Goal: Task Accomplishment & Management: Manage account settings

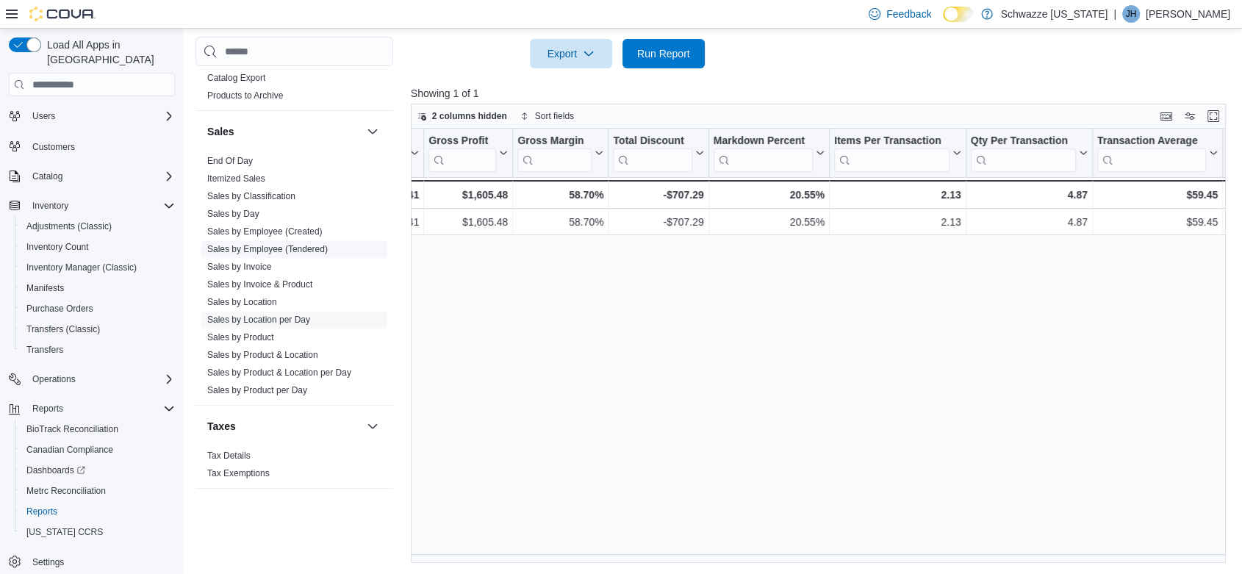
scroll to position [898, 0]
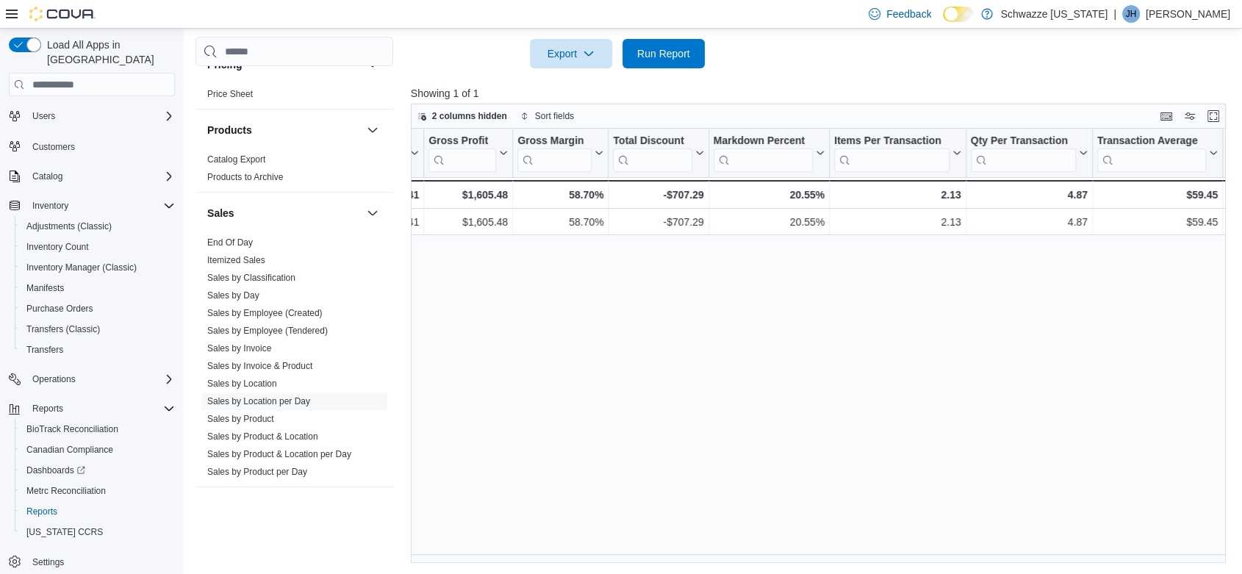
click at [1185, 18] on p "Joel Harvey" at bounding box center [1188, 14] width 85 height 18
click at [1156, 134] on button "Sign Out" at bounding box center [1156, 142] width 135 height 24
